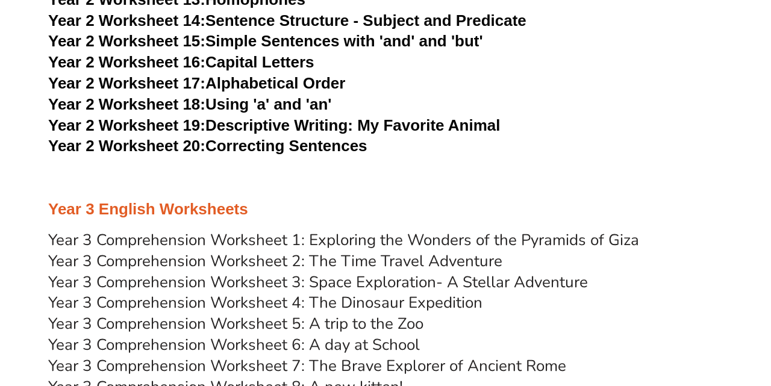
scroll to position [3188, 0]
click at [152, 229] on link "Year 3 Comprehension Worksheet 1: Exploring the Wonders of the Pyramids of Giza" at bounding box center [343, 239] width 591 height 21
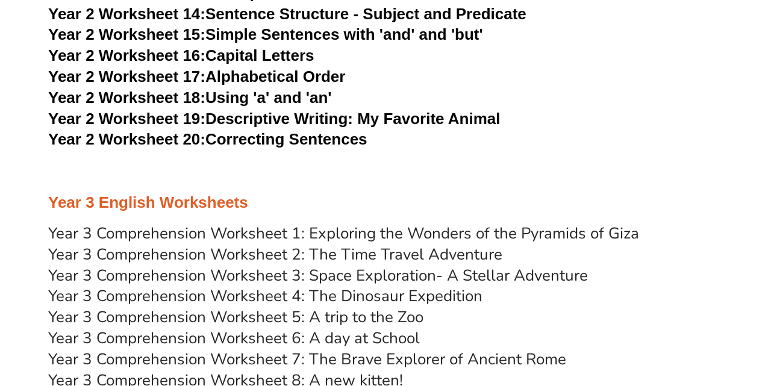
scroll to position [3196, 0]
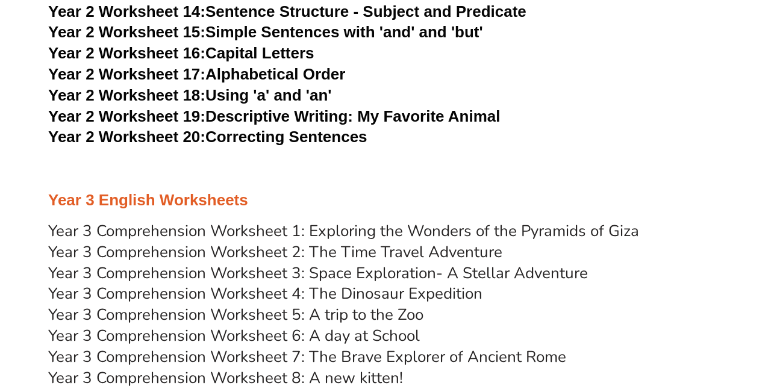
click at [196, 221] on link "Year 3 Comprehension Worksheet 1: Exploring the Wonders of the Pyramids of Giza" at bounding box center [343, 231] width 591 height 21
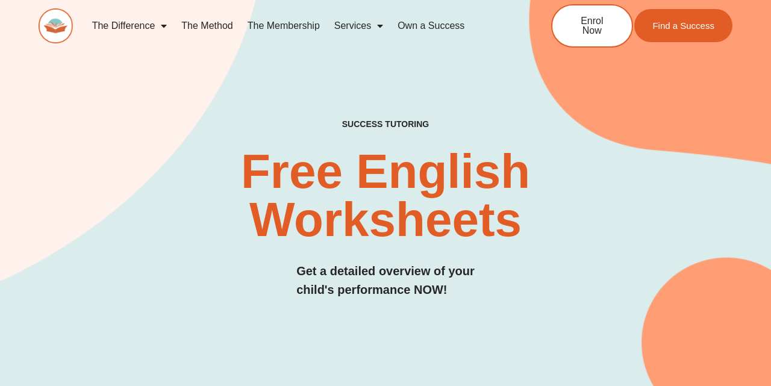
scroll to position [0, 0]
click at [211, 23] on link "The Method" at bounding box center [207, 26] width 66 height 28
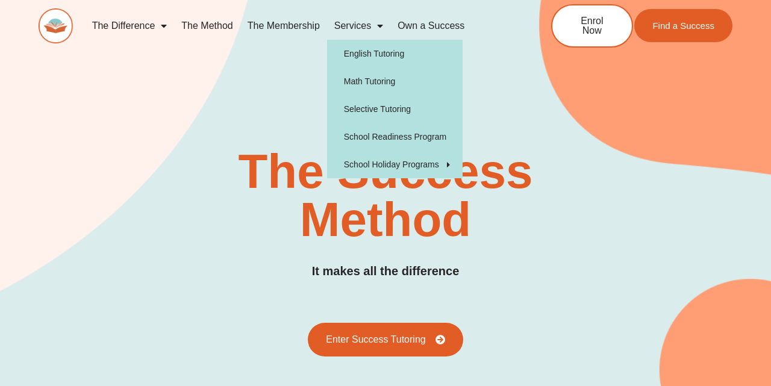
click at [377, 20] on span "Menu" at bounding box center [377, 26] width 12 height 22
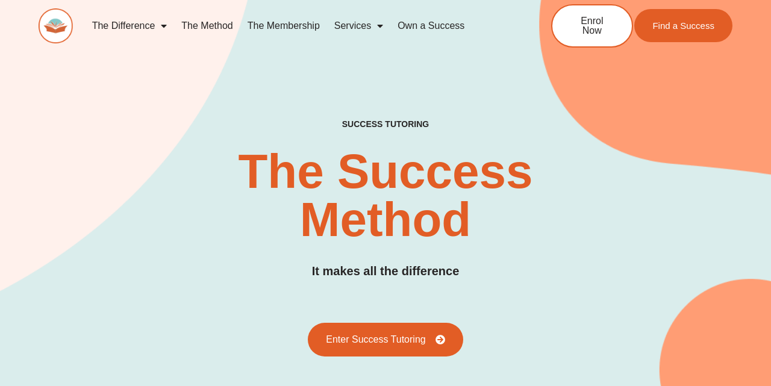
click at [359, 27] on link "Services" at bounding box center [358, 26] width 63 height 28
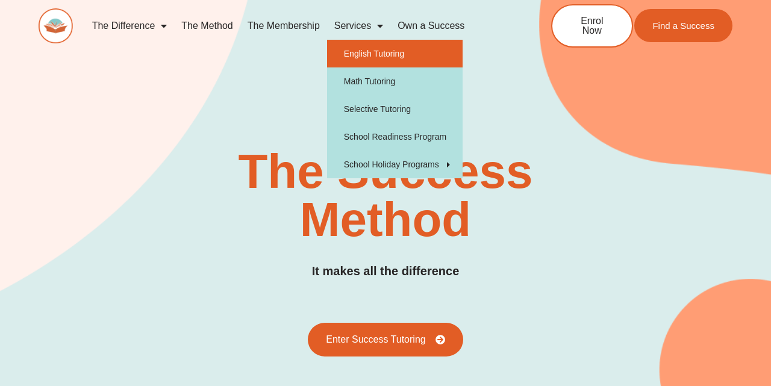
click at [381, 60] on link "English Tutoring" at bounding box center [395, 54] width 136 height 28
